Goal: Task Accomplishment & Management: Manage account settings

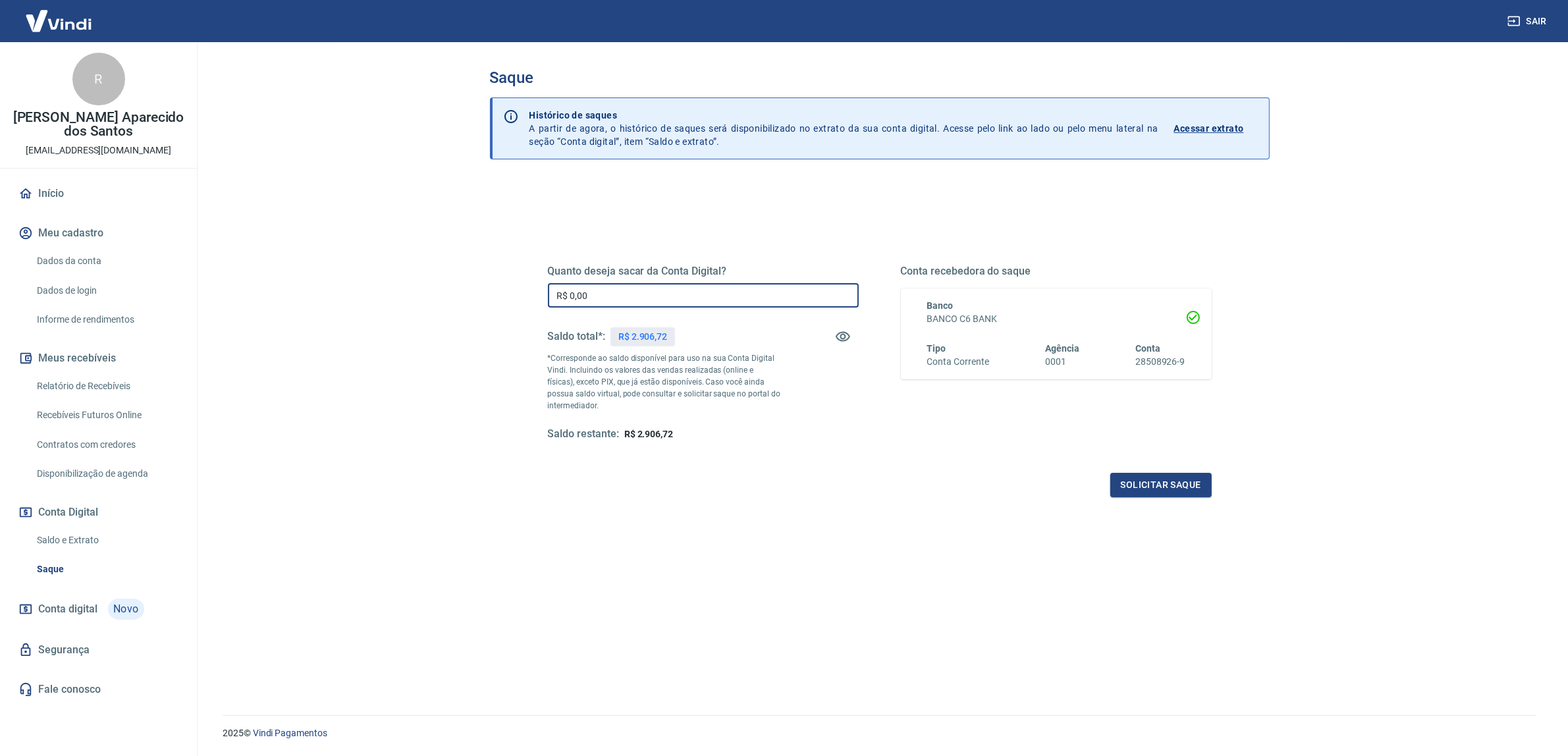
click at [686, 298] on input "R$ 0,00" at bounding box center [703, 295] width 311 height 24
type input "R$ 2.906,72"
click at [956, 511] on div "Quanto deseja sacar da Conta Digital? R$ 2.906,72 ​ Saldo total*: R$ 2.906,72 *…" at bounding box center [879, 360] width 695 height 306
click at [1200, 495] on button "Solicitar saque" at bounding box center [1160, 484] width 102 height 24
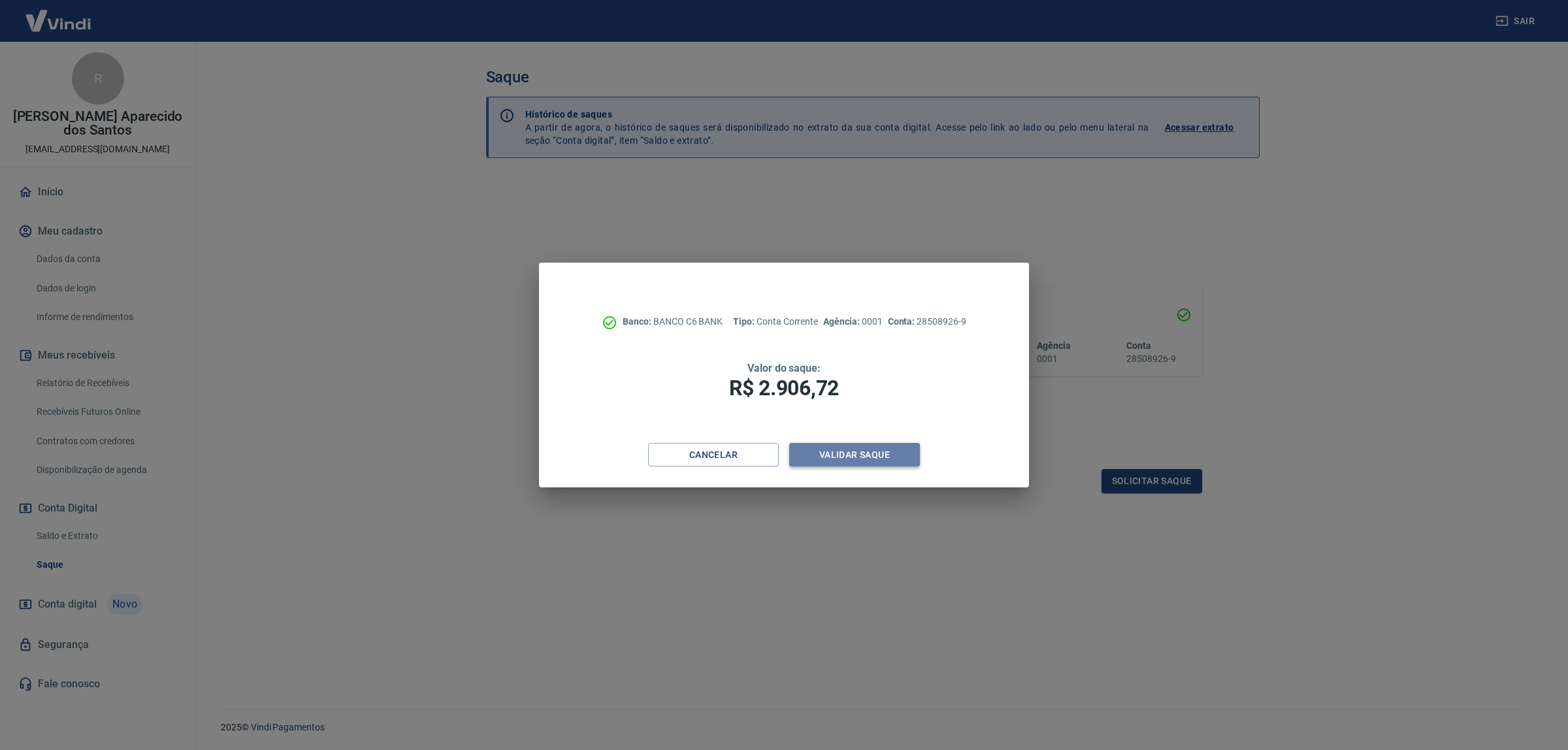
click at [846, 461] on button "Validar saque" at bounding box center [853, 454] width 130 height 24
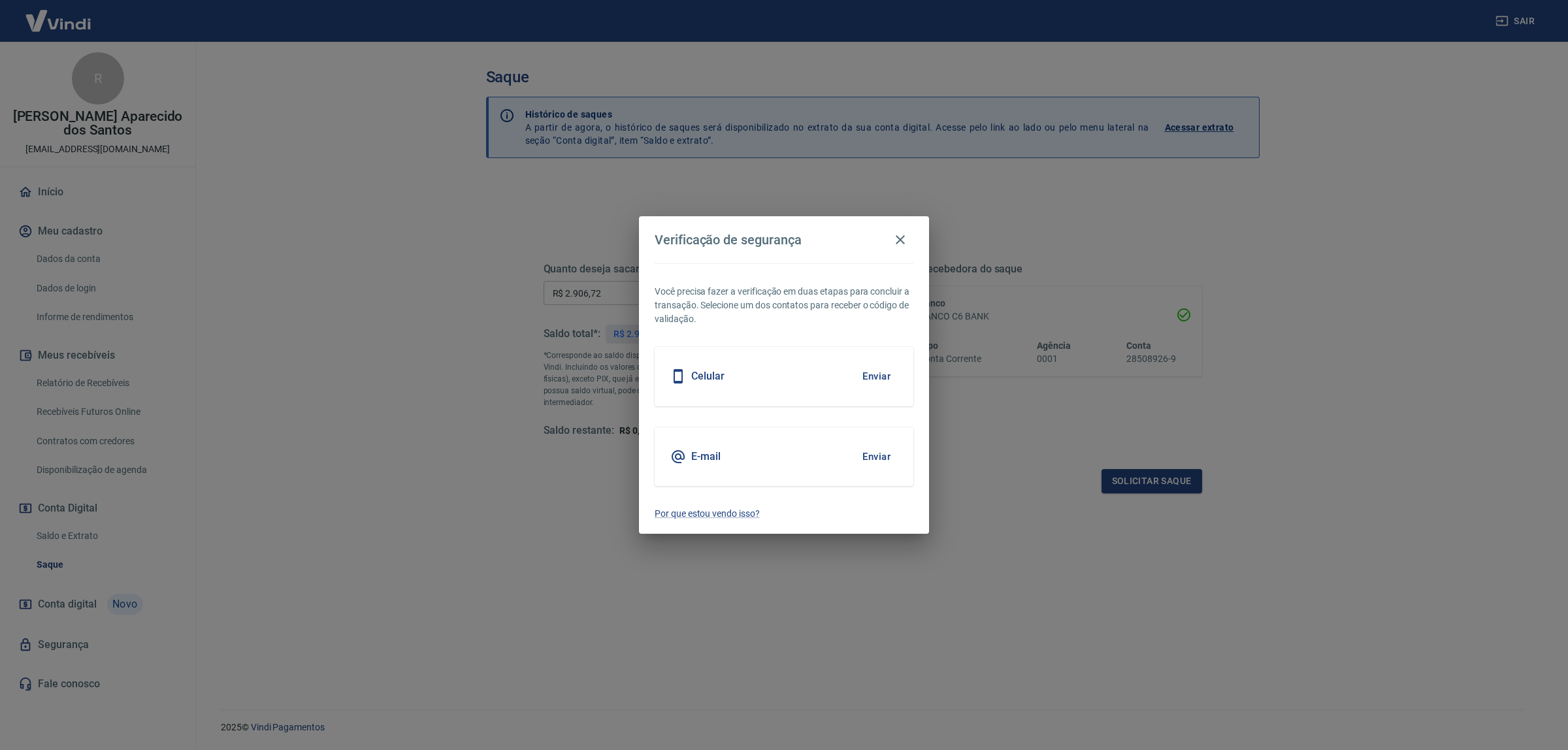
click at [879, 380] on button "Enviar" at bounding box center [876, 376] width 43 height 28
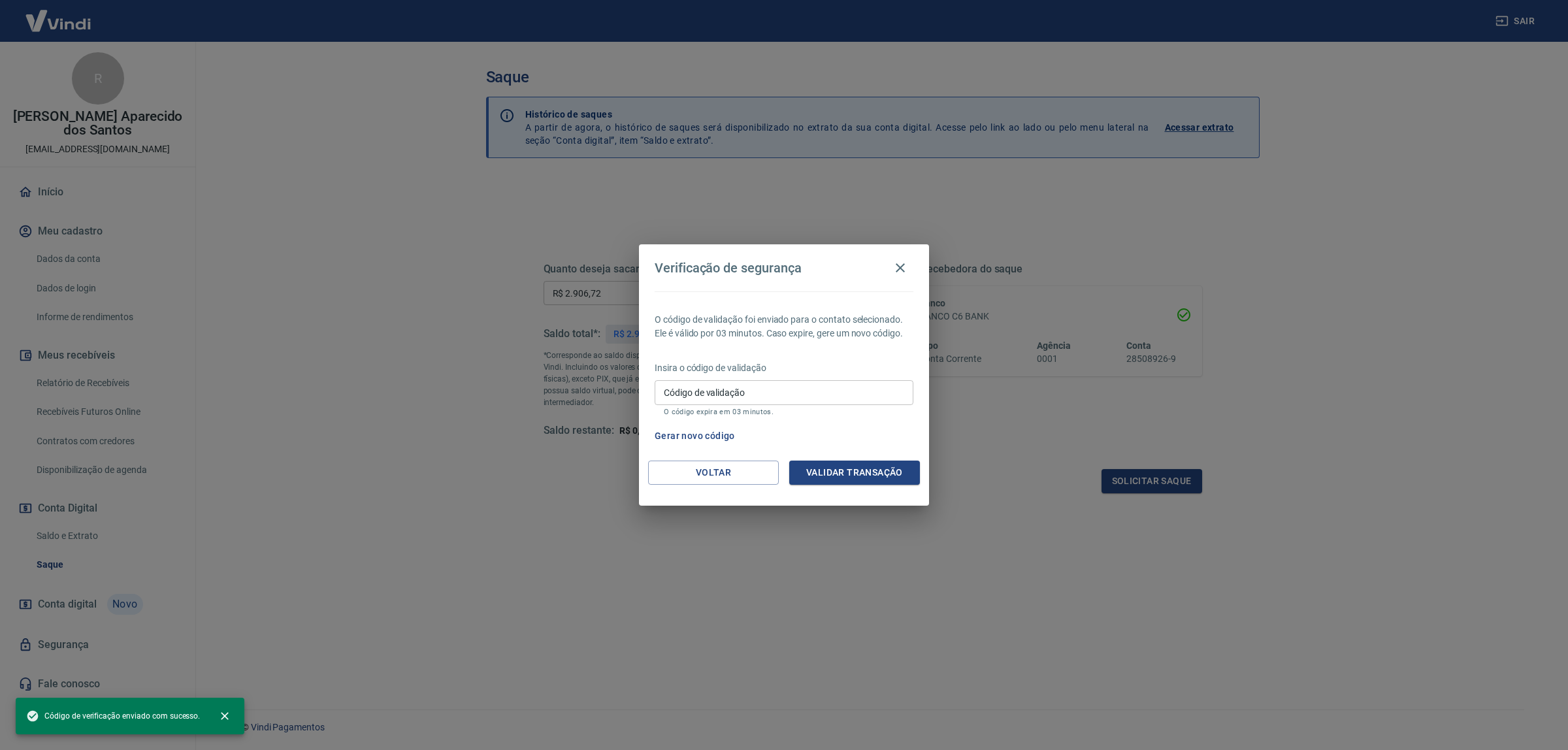
click at [872, 388] on input "Código de validação" at bounding box center [784, 392] width 259 height 24
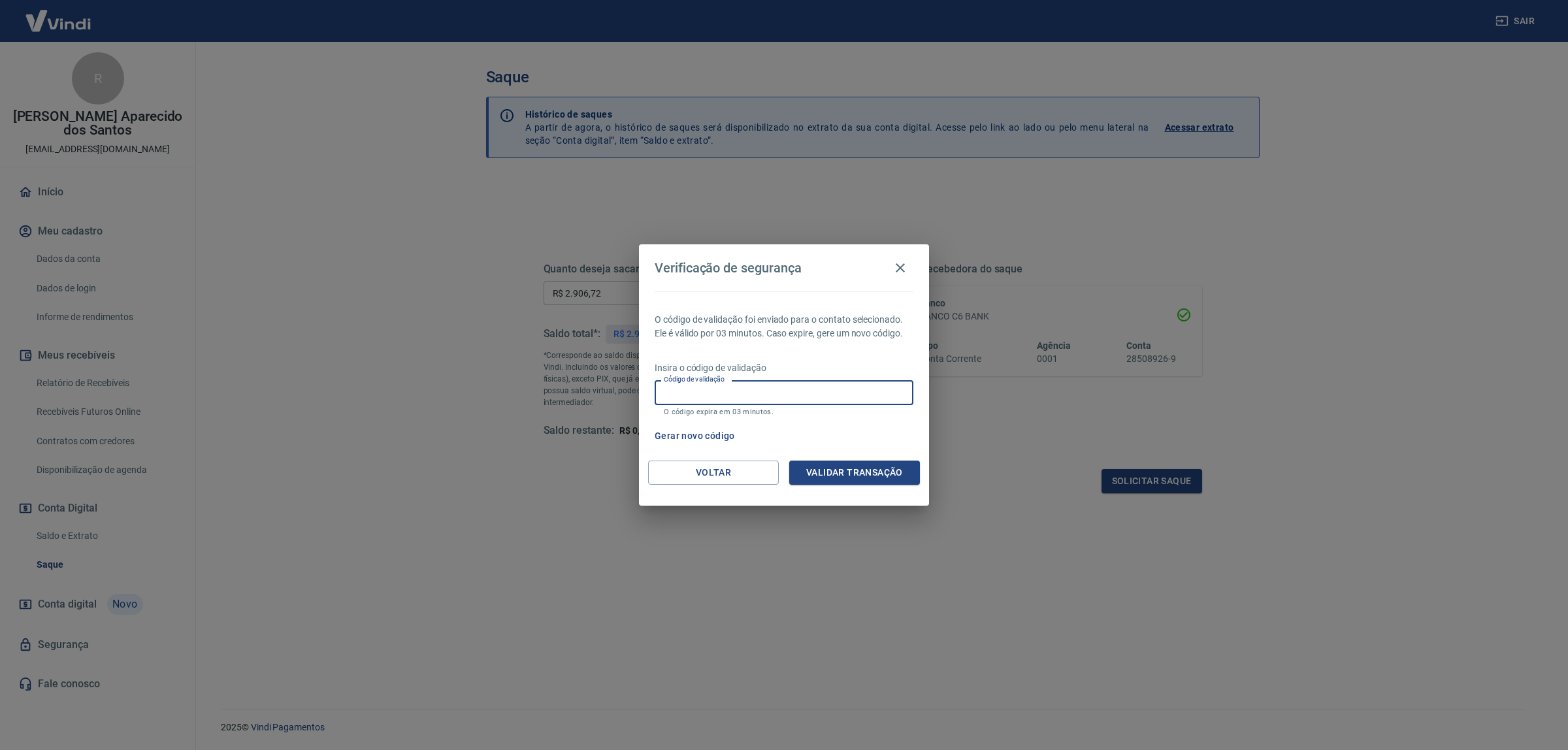
click at [864, 374] on div "Insira o código de validação Código de validação Código de validação O código e…" at bounding box center [784, 390] width 259 height 57
click at [864, 383] on input "Código de validação" at bounding box center [784, 392] width 259 height 24
click at [854, 364] on p "Insira o código de validação" at bounding box center [784, 368] width 259 height 13
click at [787, 383] on input "Código de validação" at bounding box center [784, 392] width 259 height 24
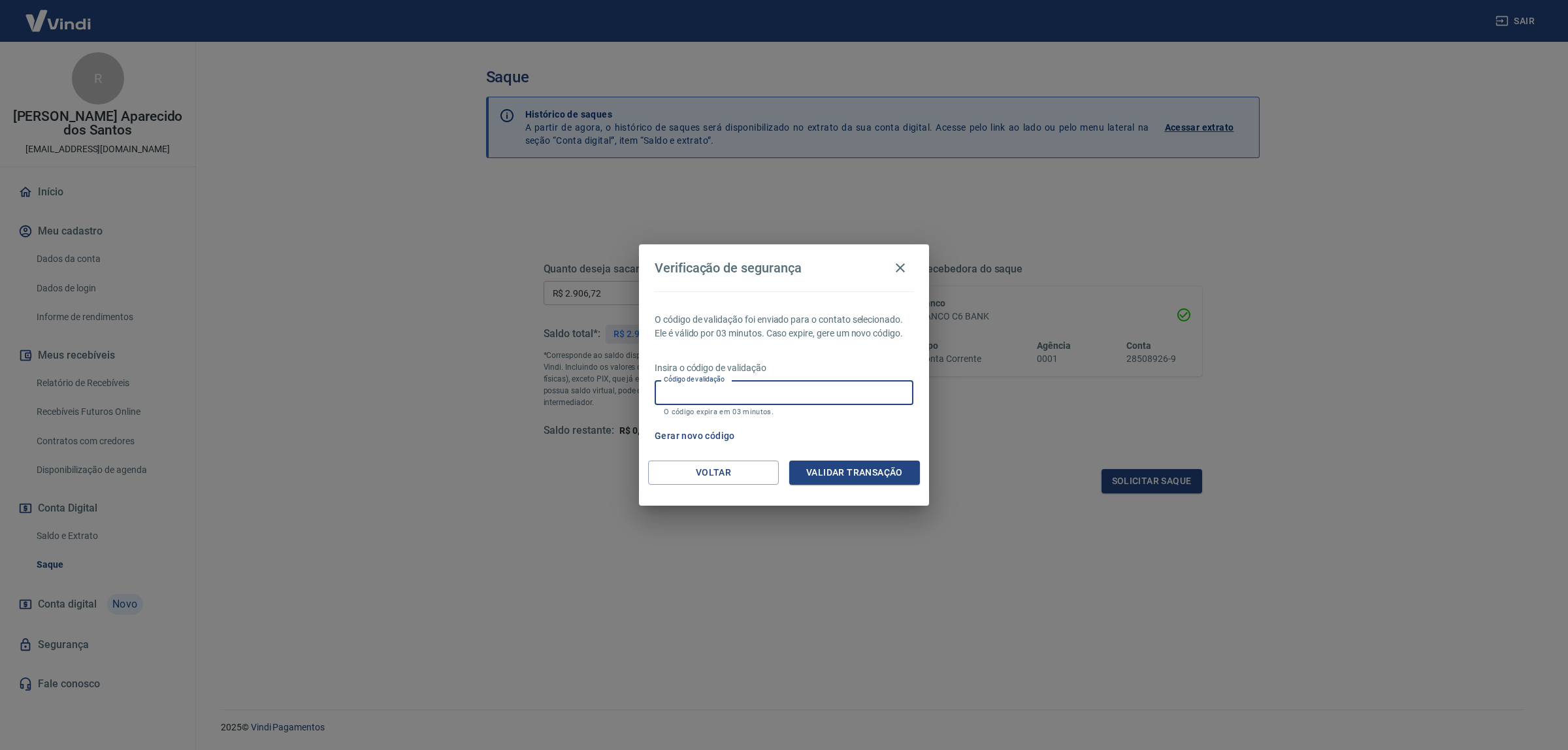
click at [809, 394] on input "Código de validação" at bounding box center [784, 392] width 259 height 24
click at [812, 377] on div "Insira o código de validação Código de validação Código de validação O código e…" at bounding box center [784, 390] width 259 height 57
click at [813, 384] on input "Código de validação" at bounding box center [784, 392] width 259 height 24
drag, startPoint x: 809, startPoint y: 374, endPoint x: 722, endPoint y: 360, distance: 88.1
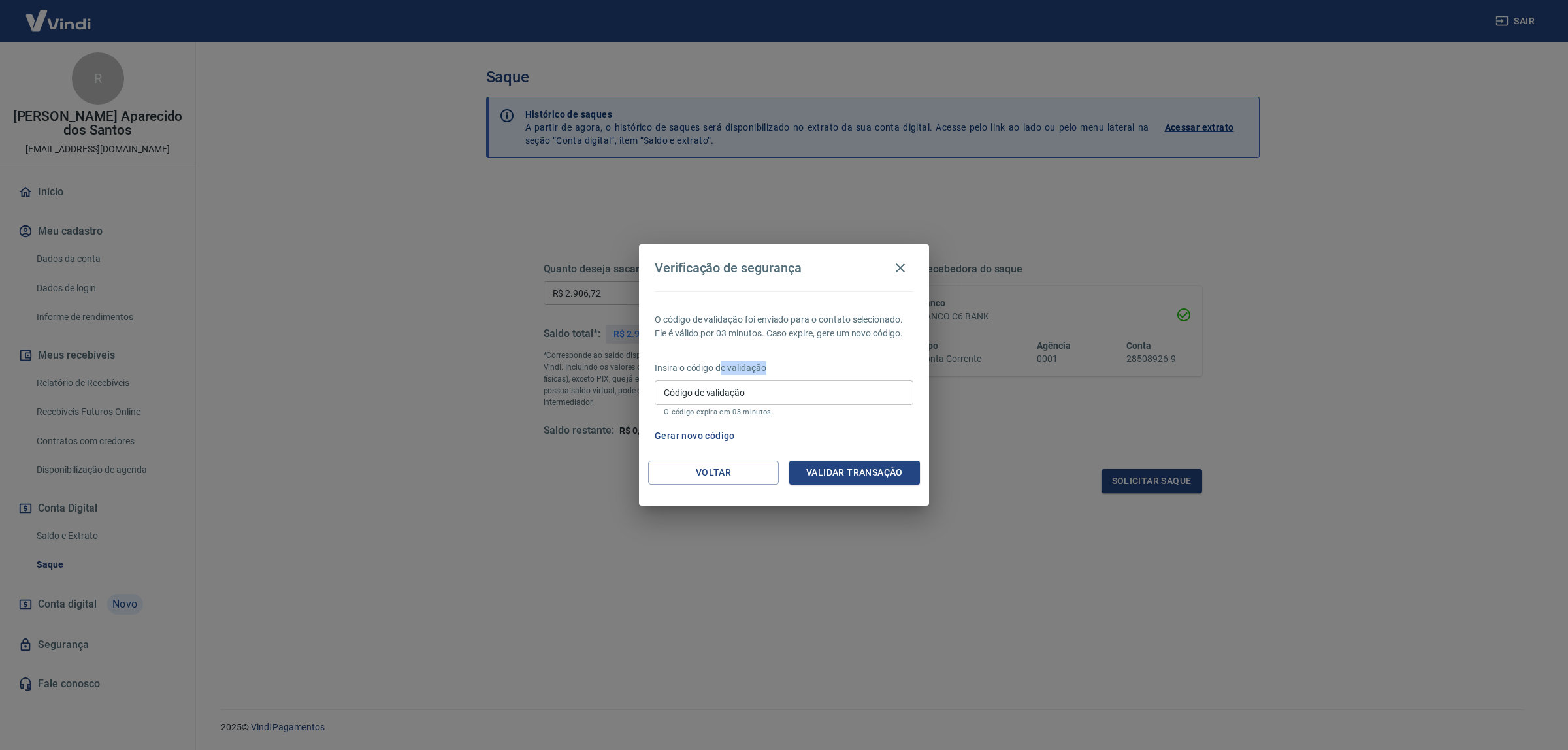
click at [722, 360] on div "O código de validação foi enviado para o contato selecionado. Ele é válido por …" at bounding box center [783, 376] width 290 height 169
click at [734, 378] on div "Insira o código de validação Código de validação Código de validação O código e…" at bounding box center [784, 390] width 259 height 57
click at [743, 393] on input "Código de validação" at bounding box center [784, 392] width 259 height 24
click at [776, 403] on input "Código de validação" at bounding box center [784, 392] width 259 height 24
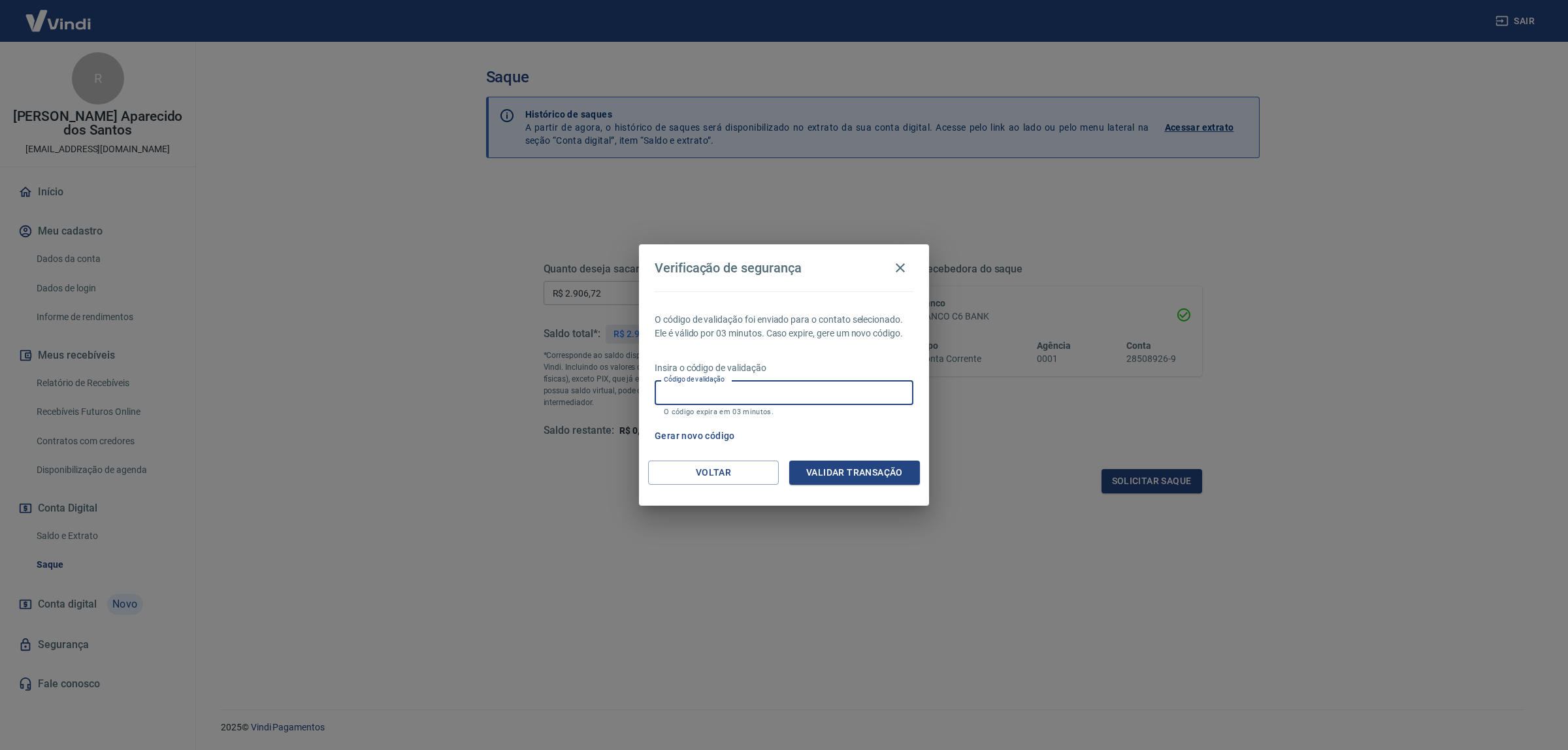
click at [807, 366] on p "Insira o código de validação" at bounding box center [784, 368] width 259 height 13
click at [711, 435] on button "Gerar novo código" at bounding box center [694, 436] width 90 height 24
click at [762, 474] on button "Voltar" at bounding box center [713, 472] width 130 height 24
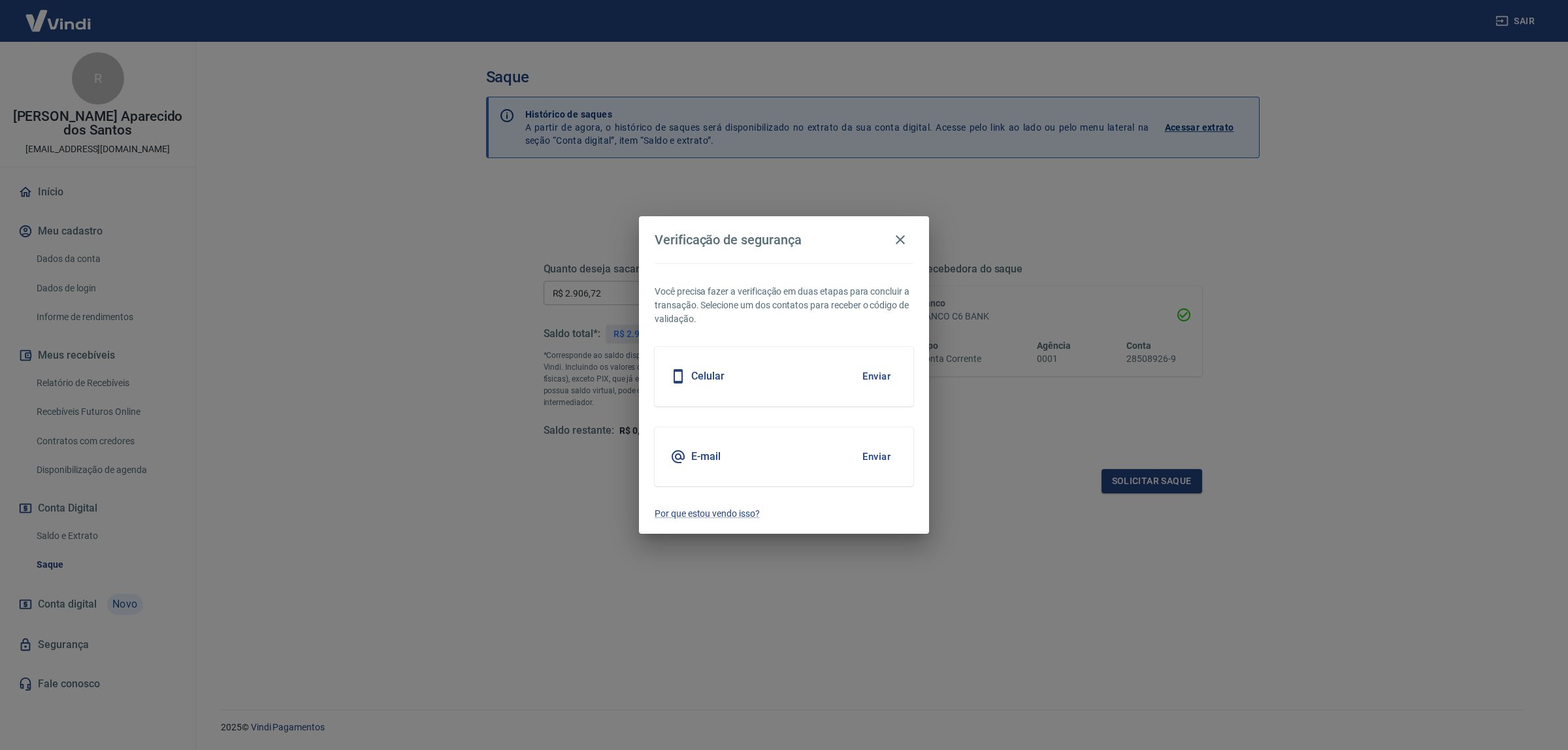
click at [864, 454] on button "Enviar" at bounding box center [876, 456] width 43 height 28
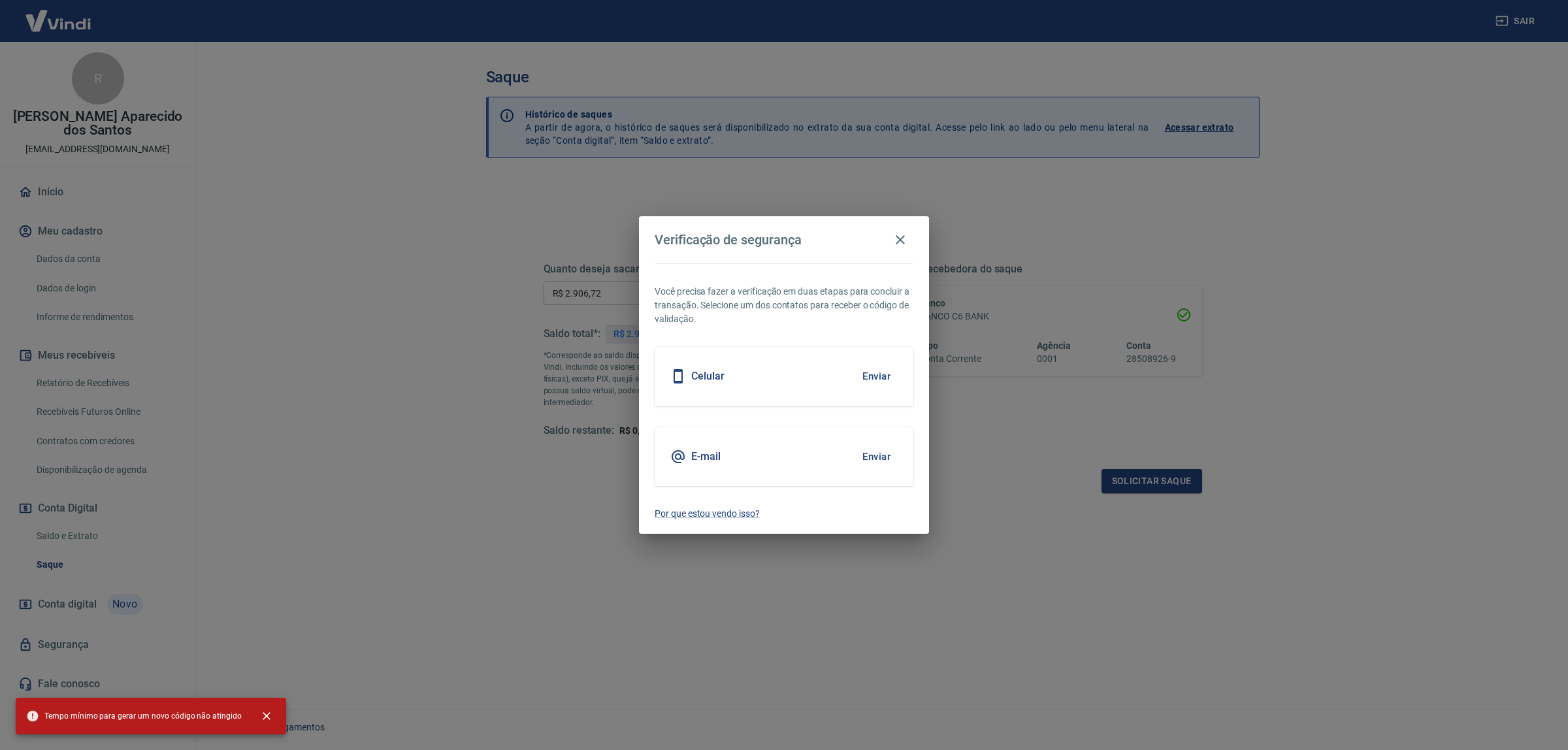
click at [880, 451] on button "Enviar" at bounding box center [876, 456] width 43 height 28
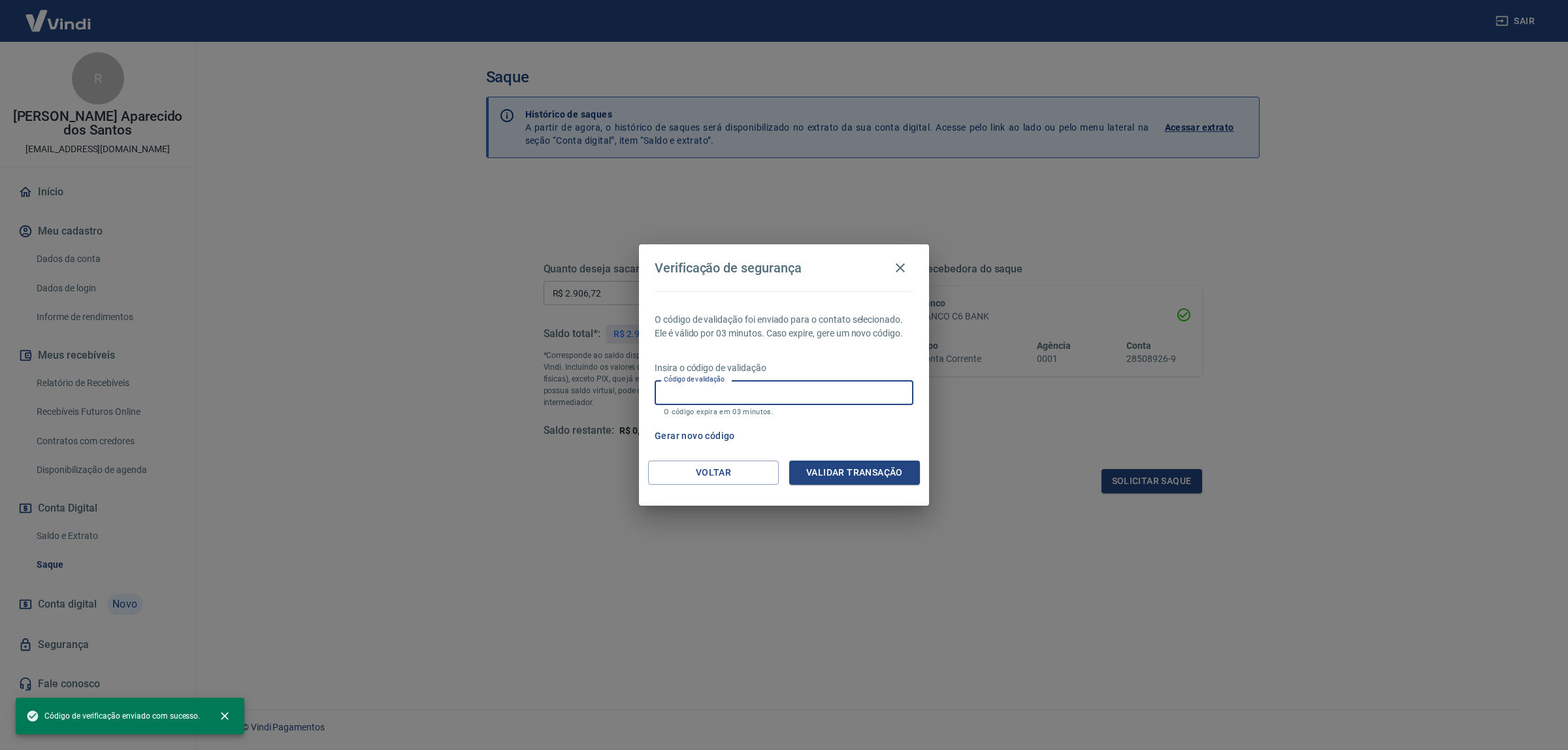
click at [834, 399] on input "Código de validação" at bounding box center [784, 392] width 259 height 24
click at [747, 394] on input "Código de validação" at bounding box center [784, 392] width 259 height 24
click at [843, 362] on p "Insira o código de validação" at bounding box center [784, 368] width 259 height 13
click at [833, 388] on input "Código de validação" at bounding box center [784, 392] width 259 height 24
paste input "482969"
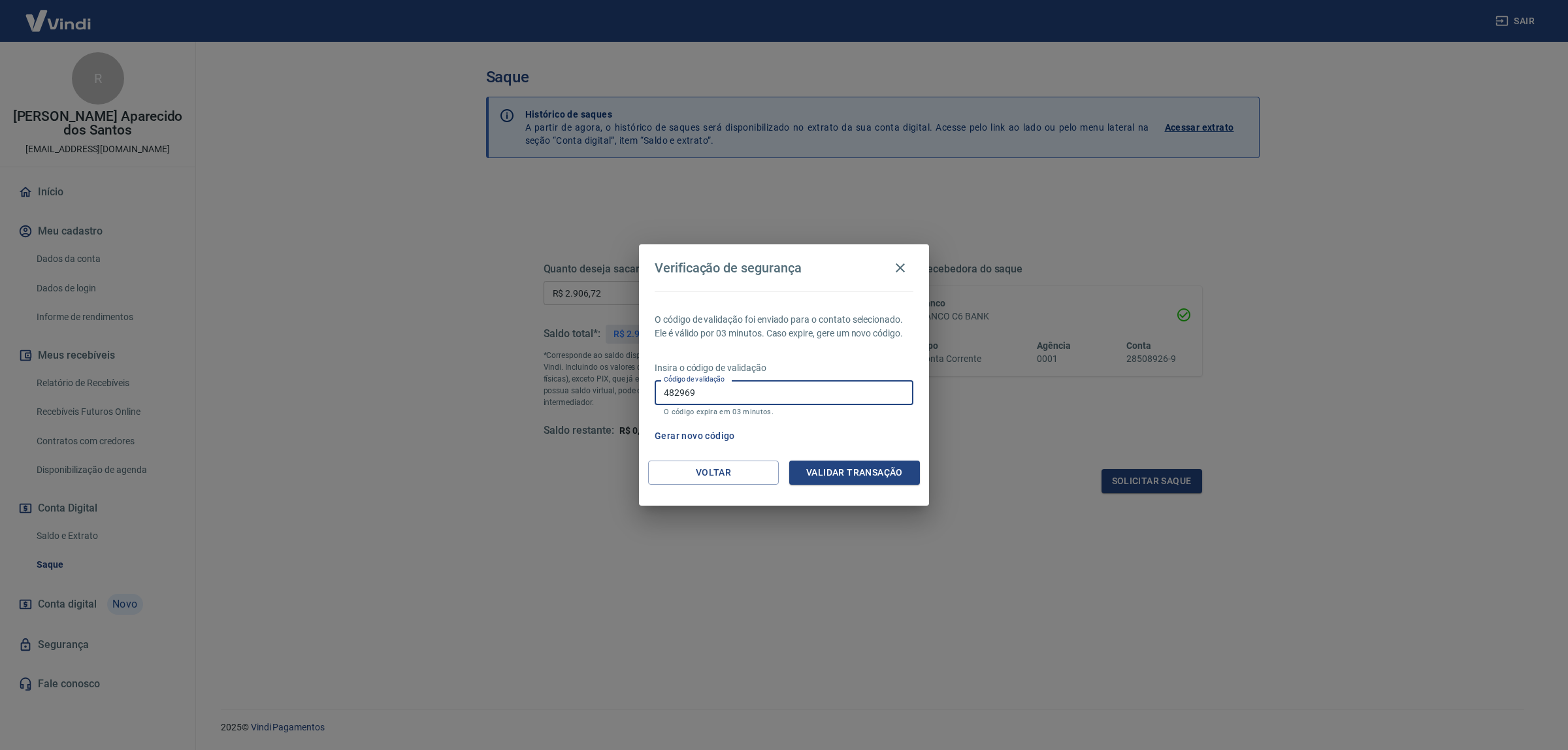
type input "482969"
click at [833, 469] on button "Validar transação" at bounding box center [853, 472] width 130 height 24
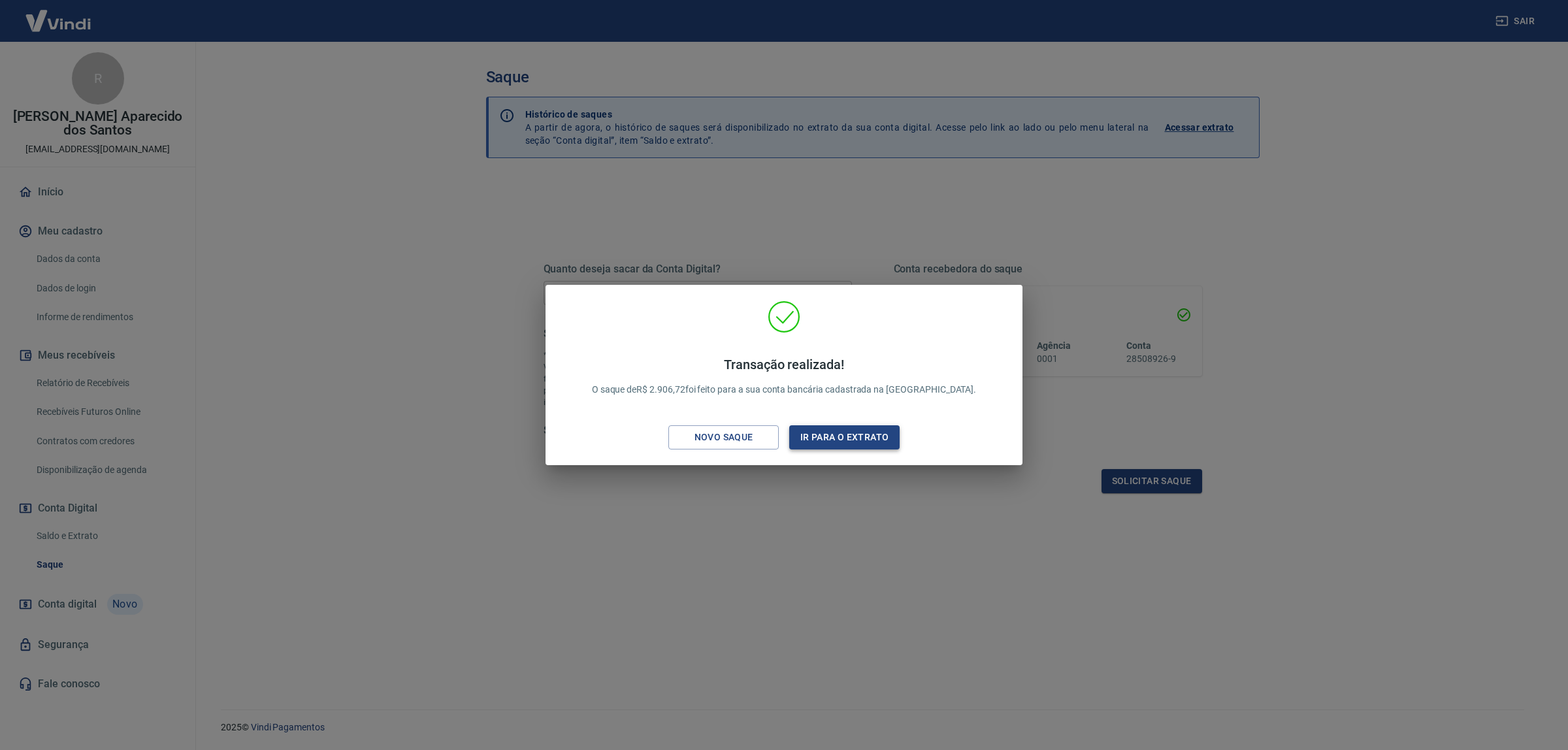
click at [817, 439] on button "Ir para o extrato" at bounding box center [844, 437] width 110 height 24
